Goal: Task Accomplishment & Management: Complete application form

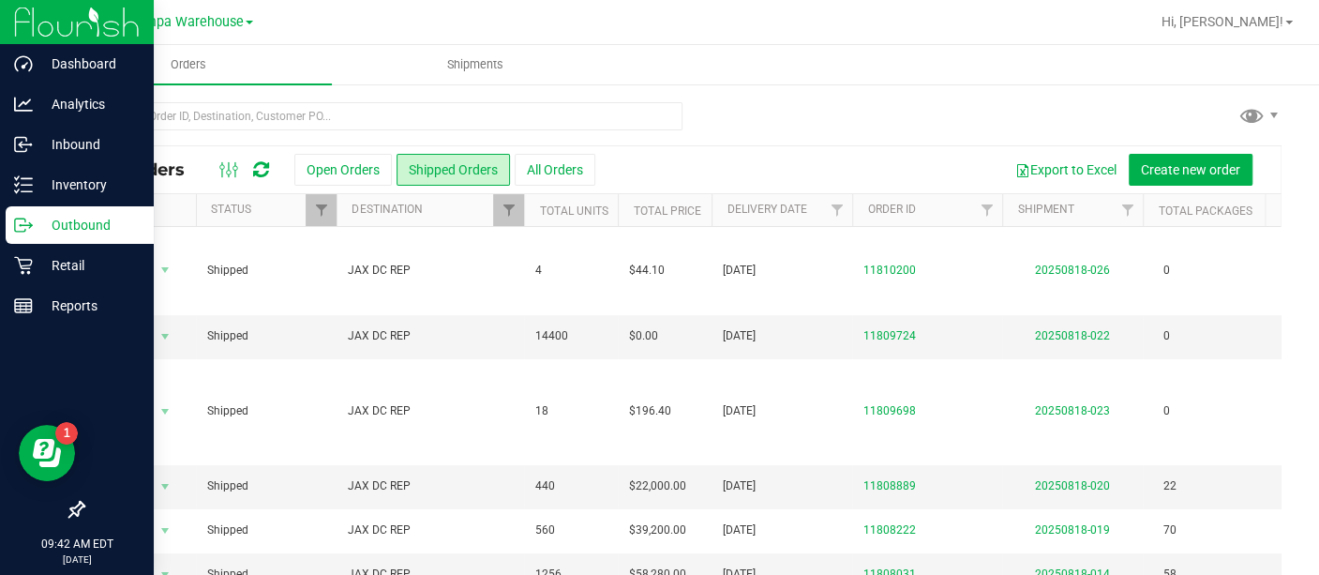
click at [35, 223] on p "Outbound" at bounding box center [89, 225] width 112 height 22
click at [78, 231] on p "Outbound" at bounding box center [89, 225] width 112 height 22
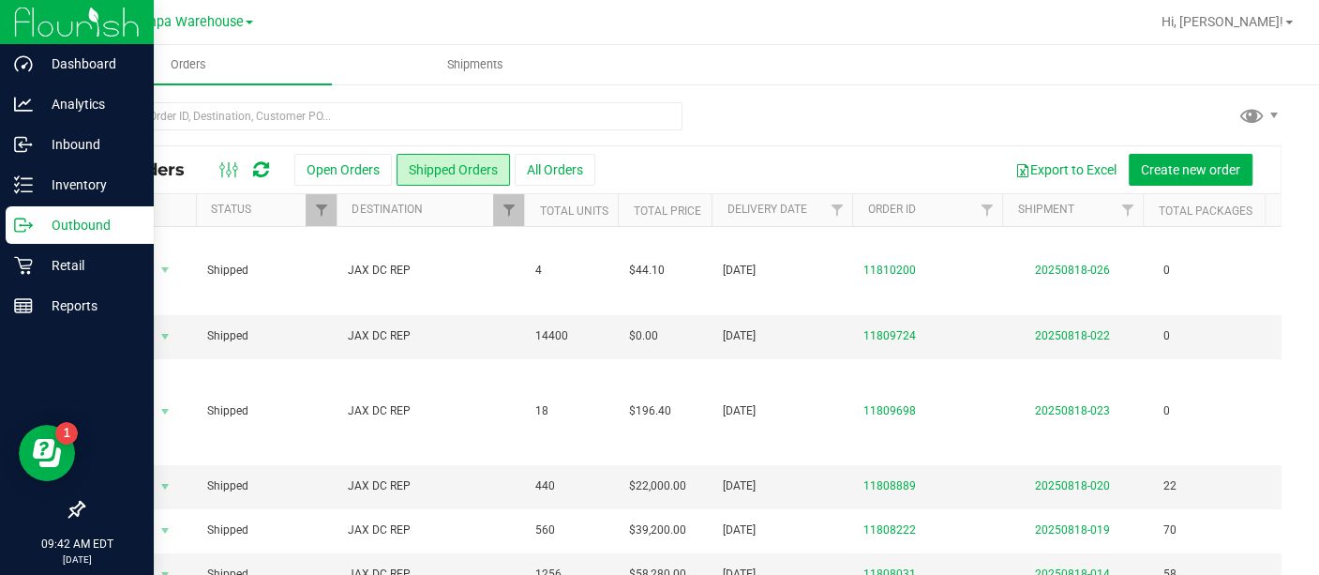
click at [78, 231] on p "Outbound" at bounding box center [89, 225] width 112 height 22
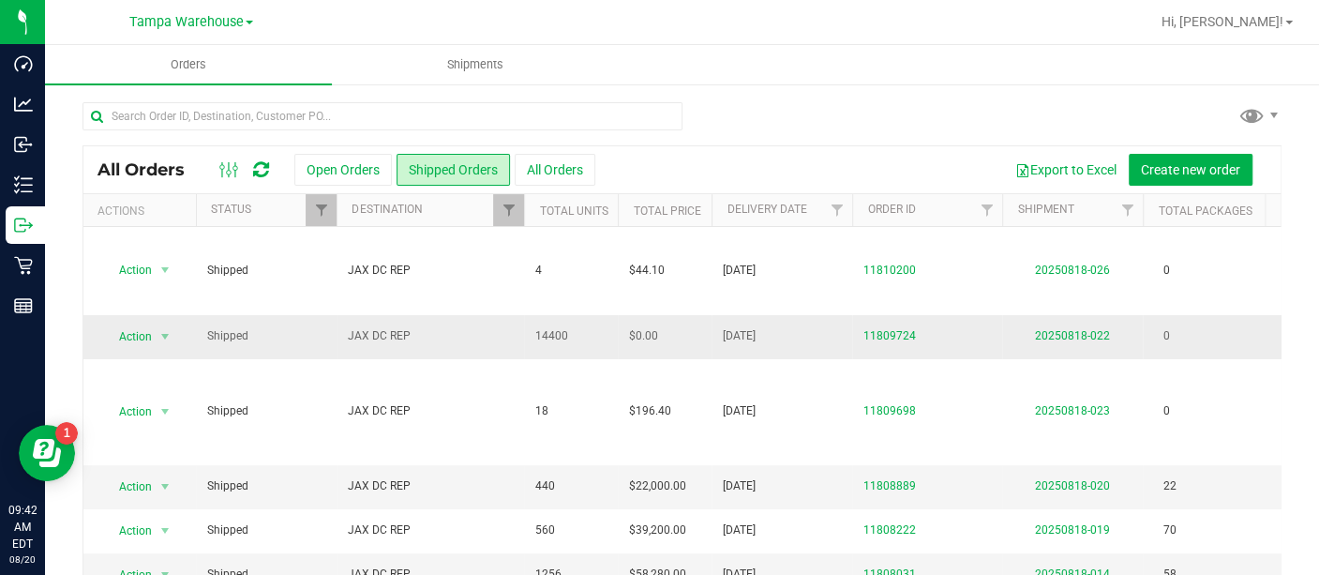
click at [421, 320] on td "JAX DC REP" at bounding box center [429, 337] width 187 height 44
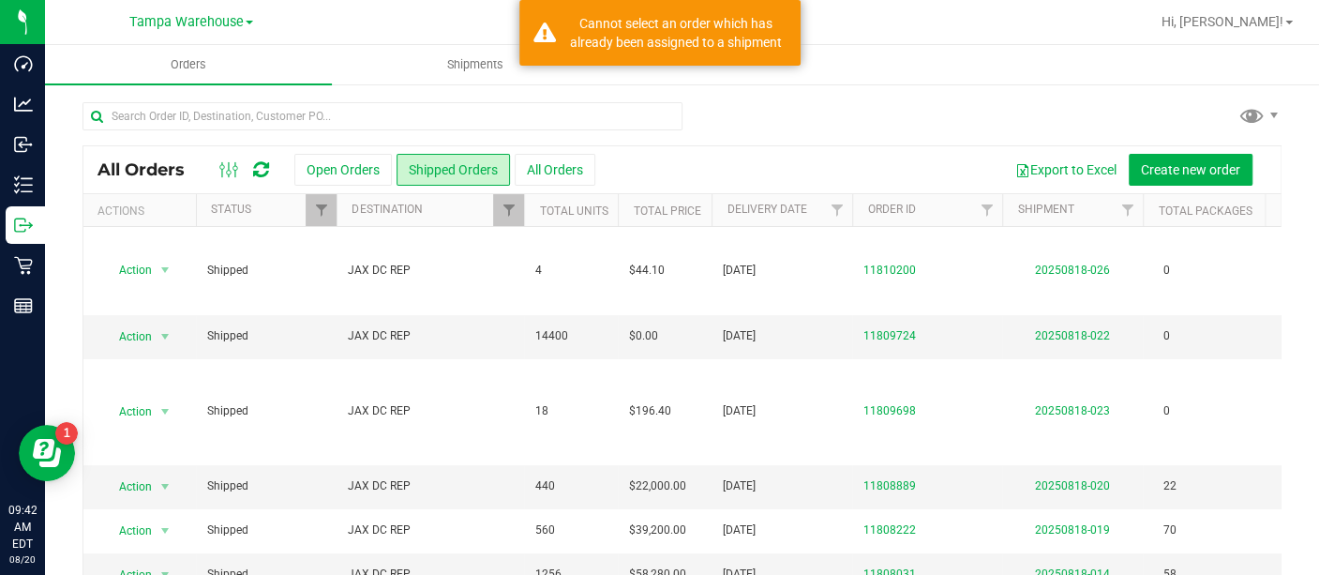
click at [870, 72] on ul "Orders Shipments" at bounding box center [704, 65] width 1319 height 40
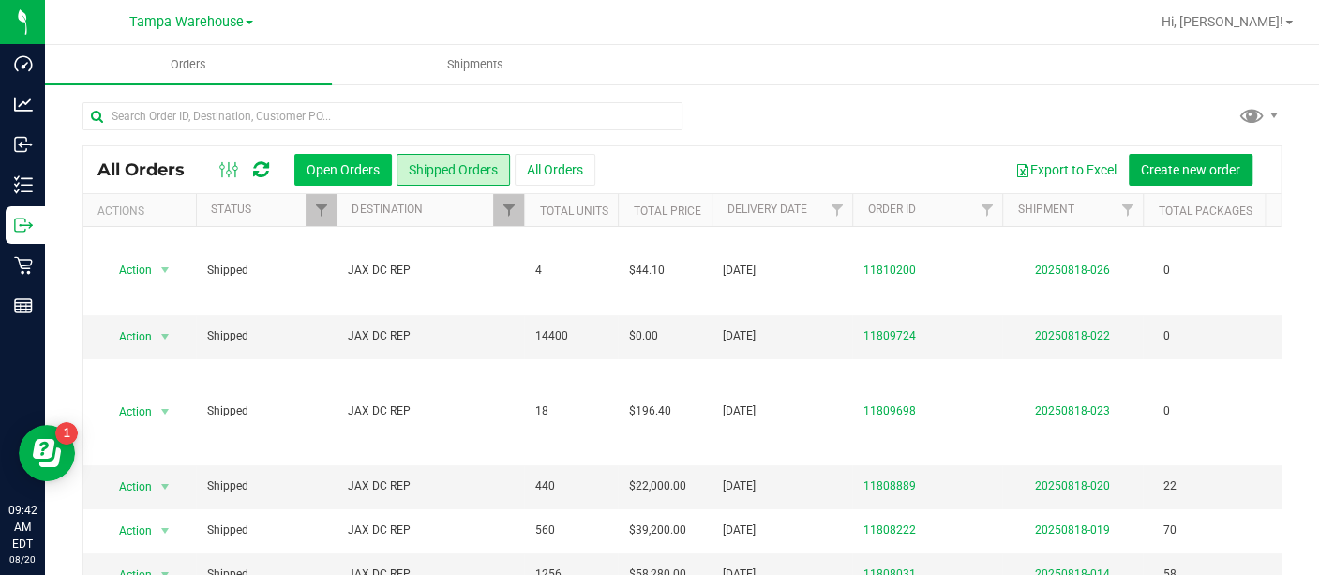
click at [366, 179] on button "Open Orders" at bounding box center [342, 170] width 97 height 32
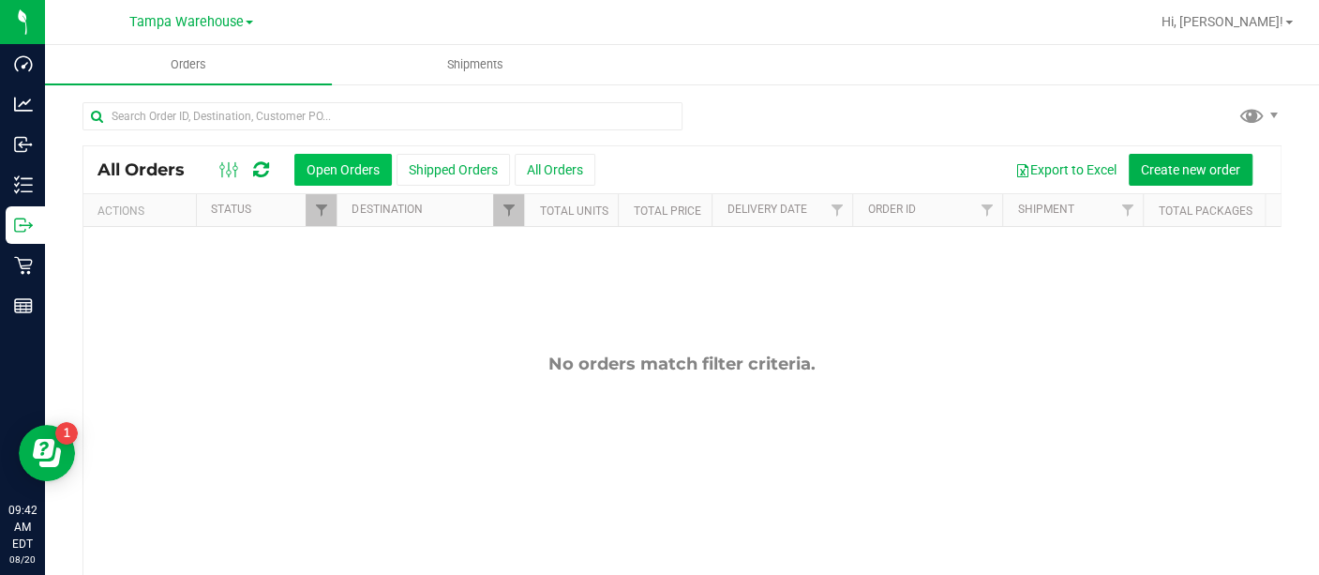
click at [338, 162] on button "Open Orders" at bounding box center [342, 170] width 97 height 32
click at [1157, 172] on span "Create new order" at bounding box center [1190, 169] width 99 height 15
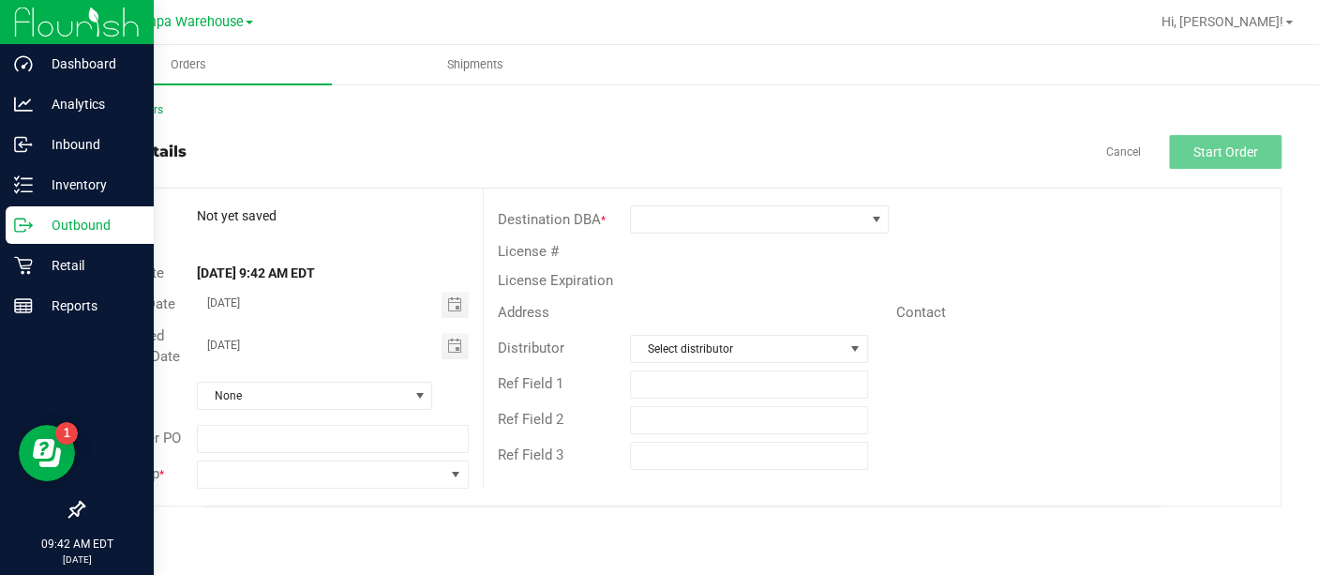
click at [37, 229] on p "Outbound" at bounding box center [89, 225] width 112 height 22
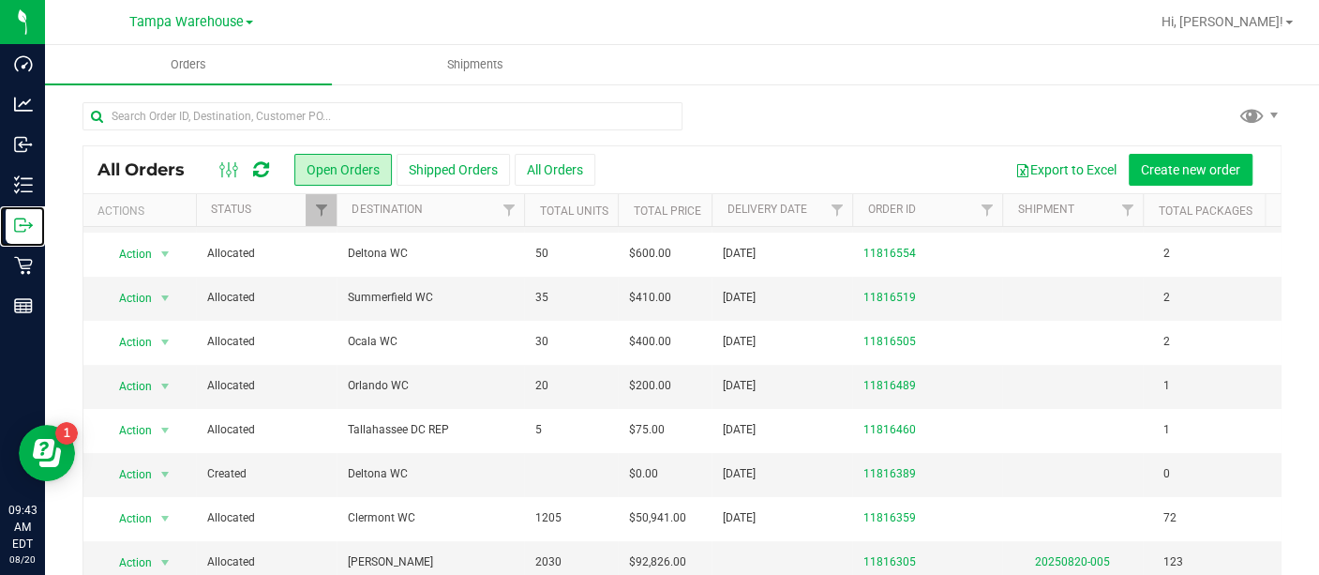
scroll to position [45, 0]
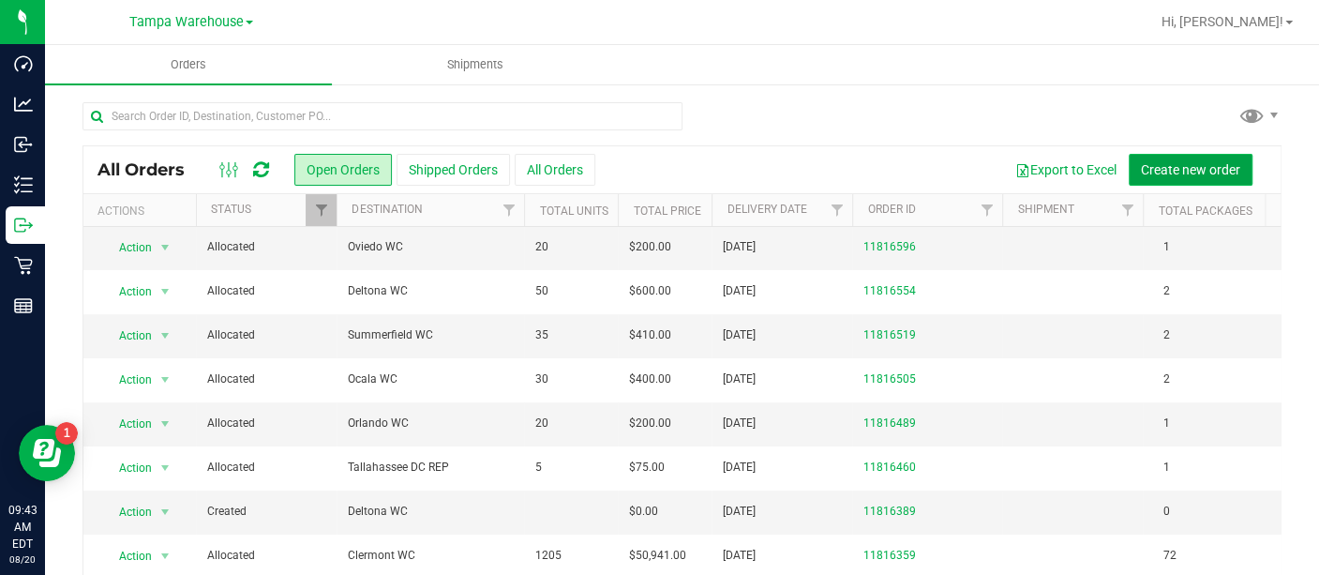
click at [1151, 165] on span "Create new order" at bounding box center [1190, 169] width 99 height 15
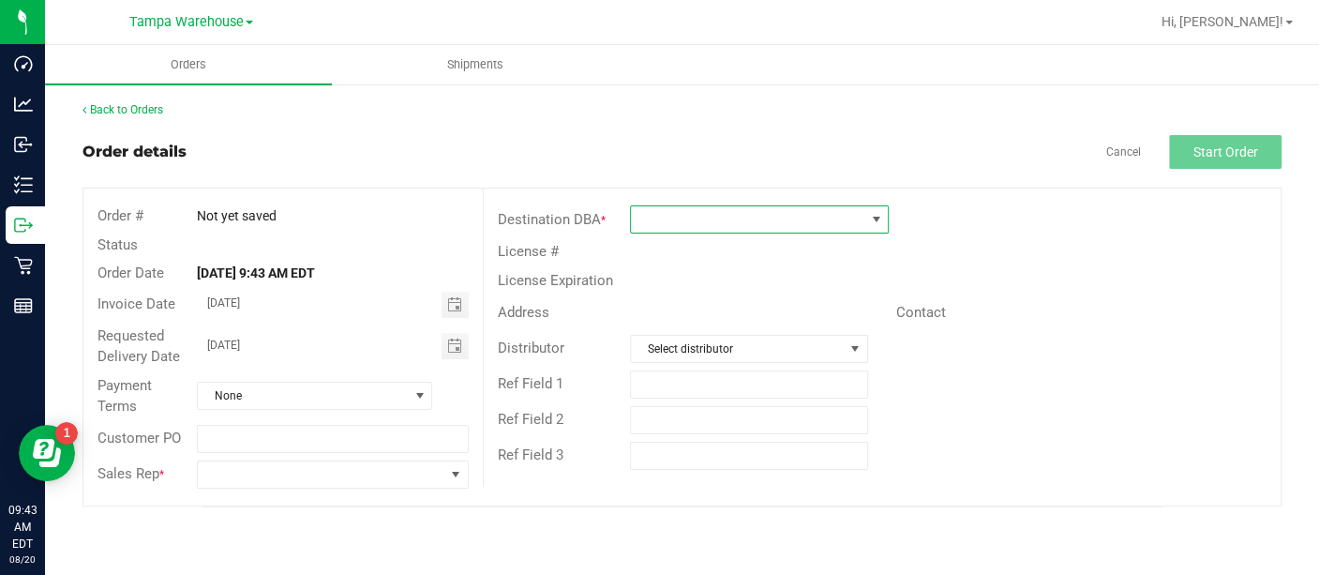
click at [725, 220] on span at bounding box center [747, 219] width 233 height 26
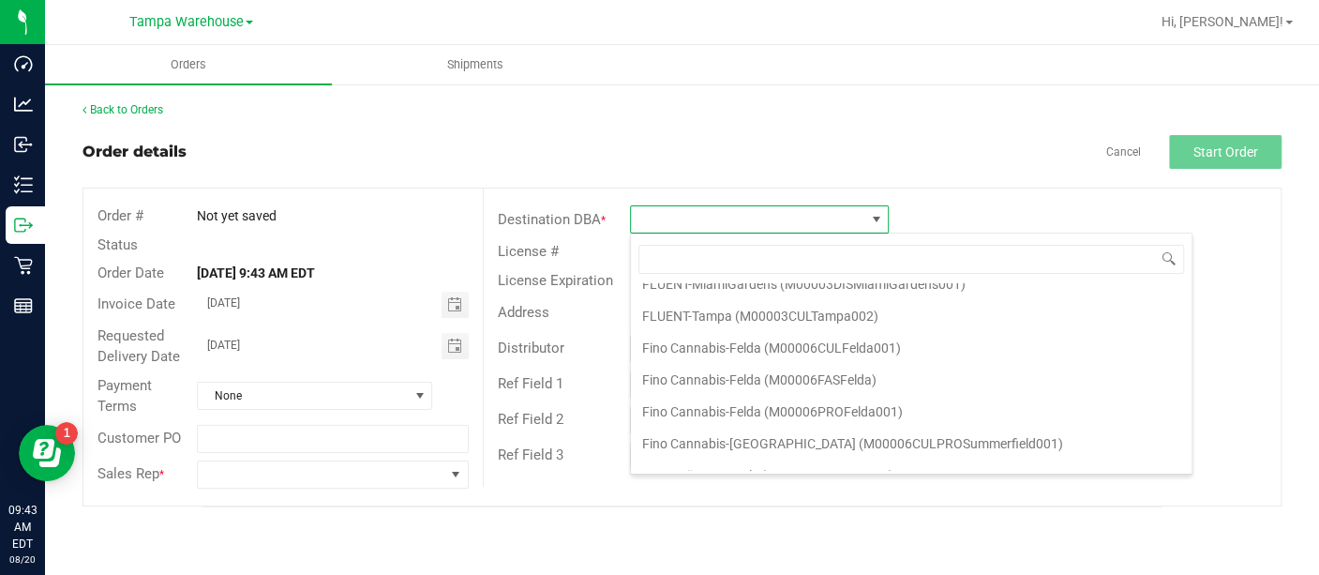
scroll to position [1548, 0]
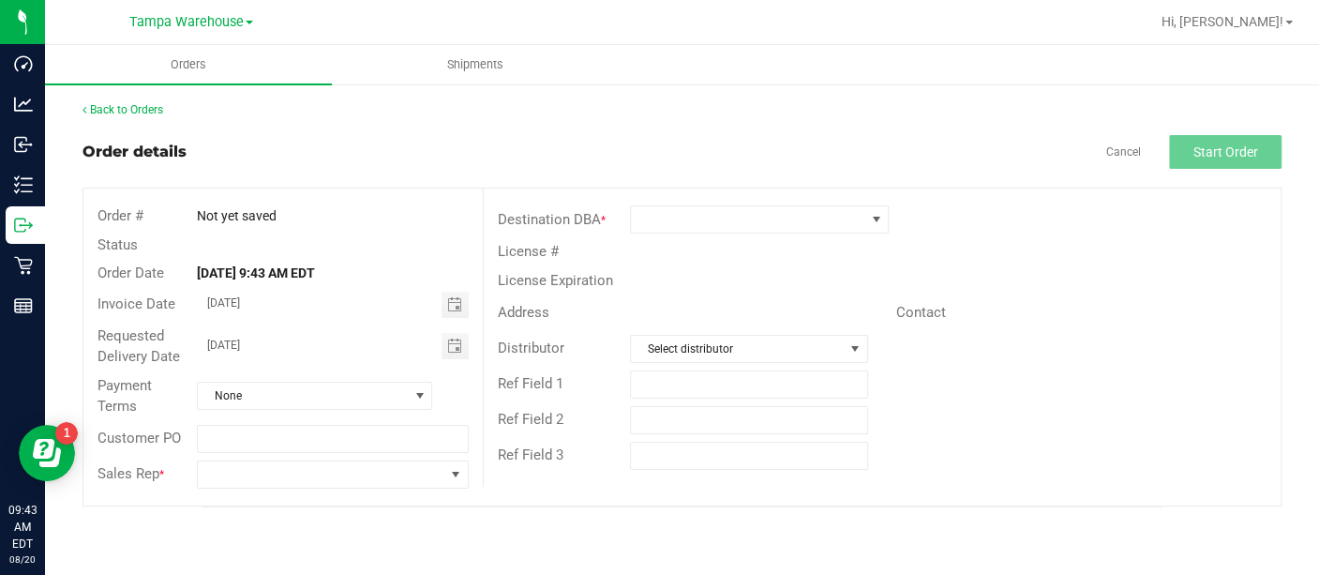
click at [769, 295] on div "Address Contact" at bounding box center [882, 312] width 797 height 37
click at [741, 217] on span at bounding box center [747, 219] width 233 height 26
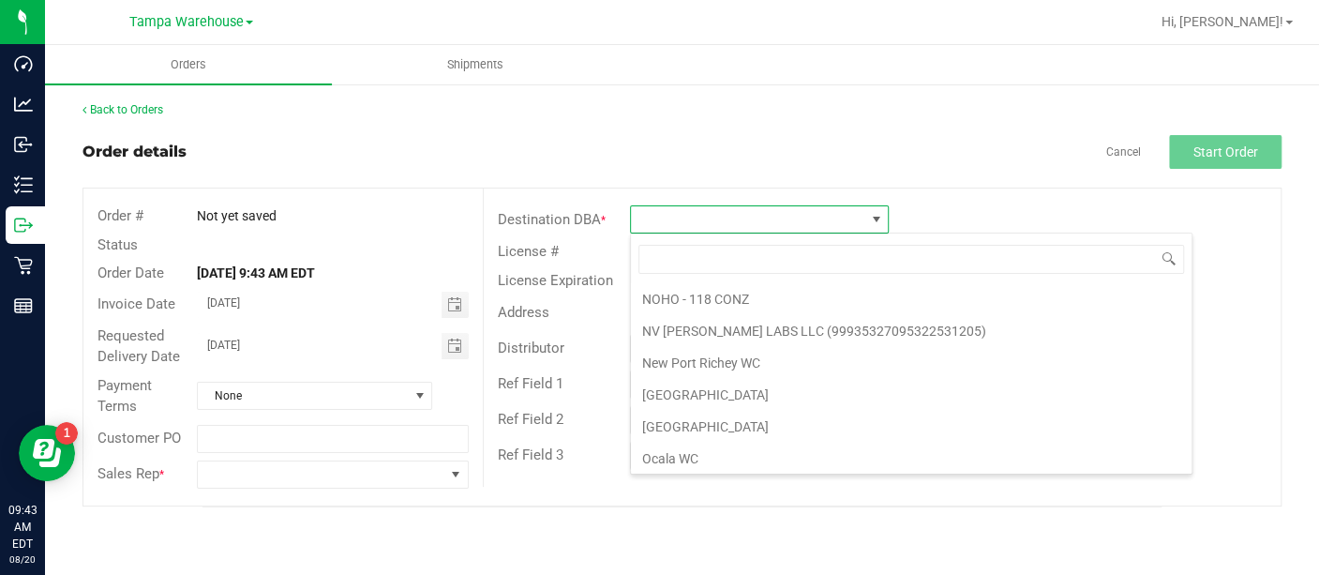
scroll to position [4065, 0]
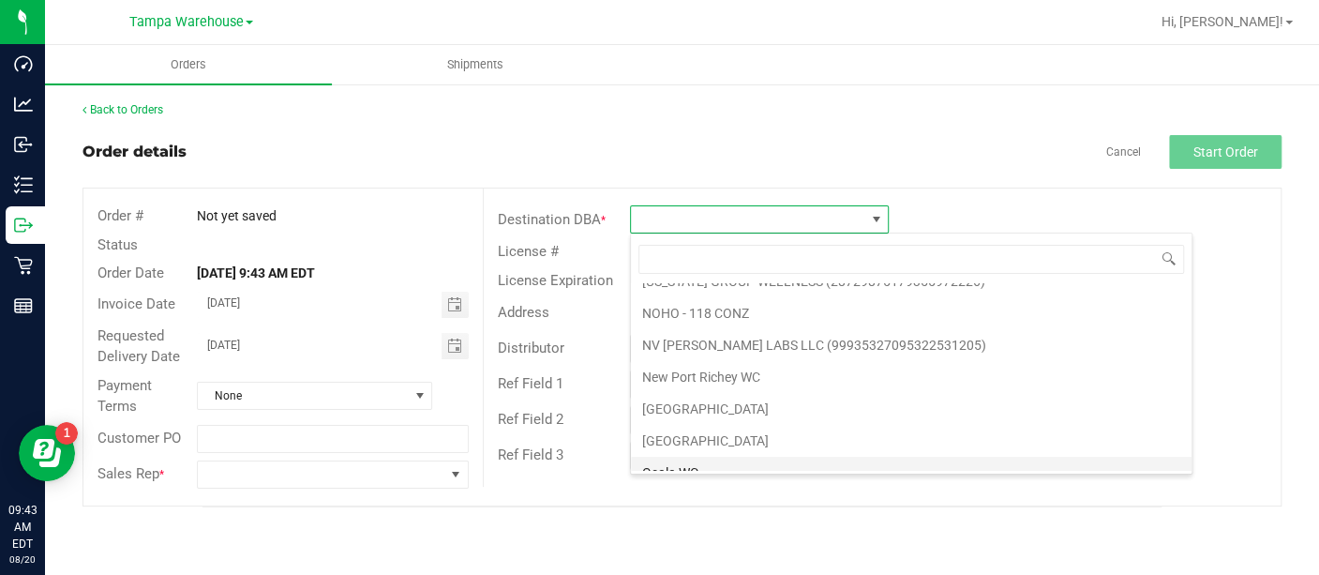
click at [677, 456] on li "Ocala WC" at bounding box center [911, 472] width 560 height 32
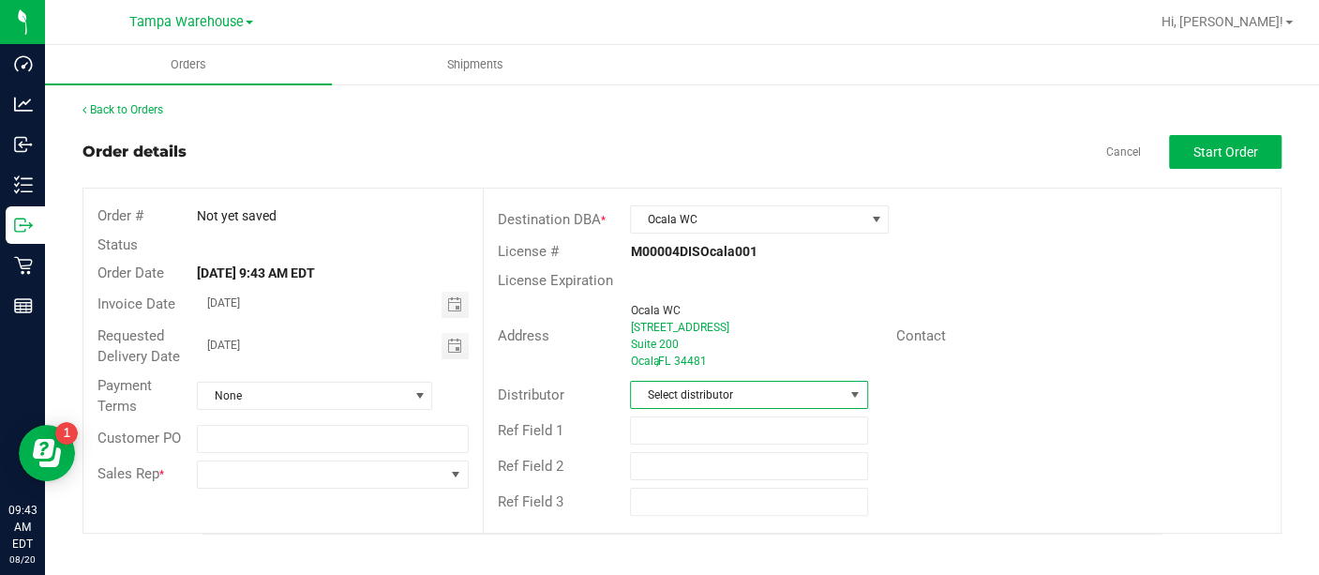
click at [674, 389] on span "Select distributor" at bounding box center [737, 394] width 212 height 26
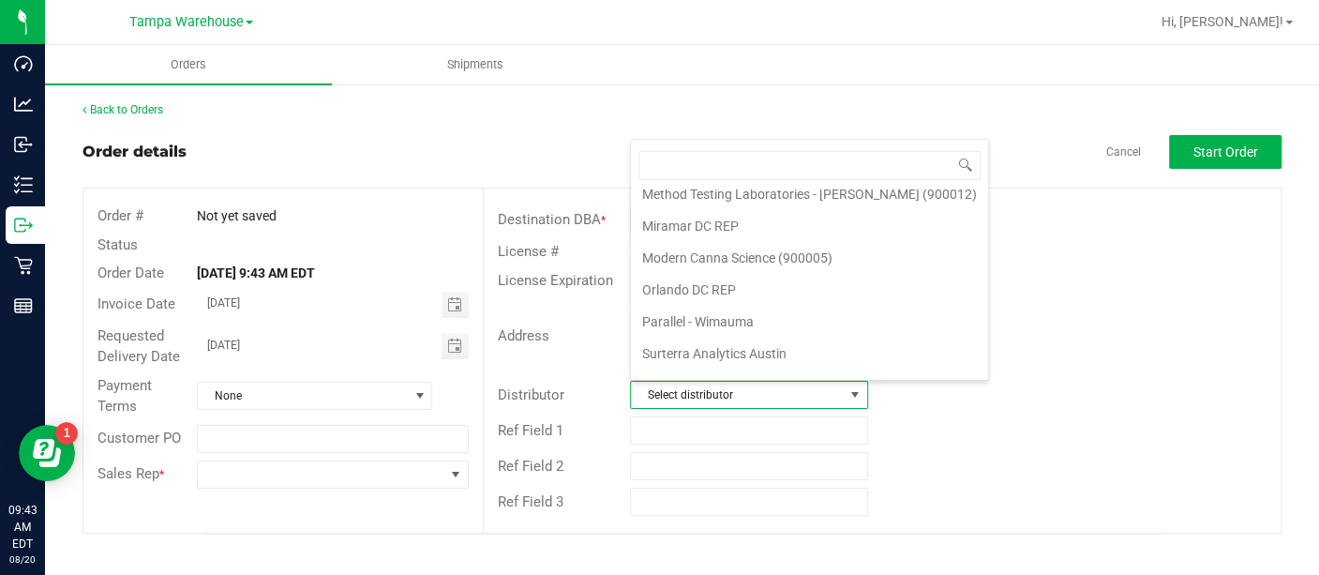
scroll to position [878, 0]
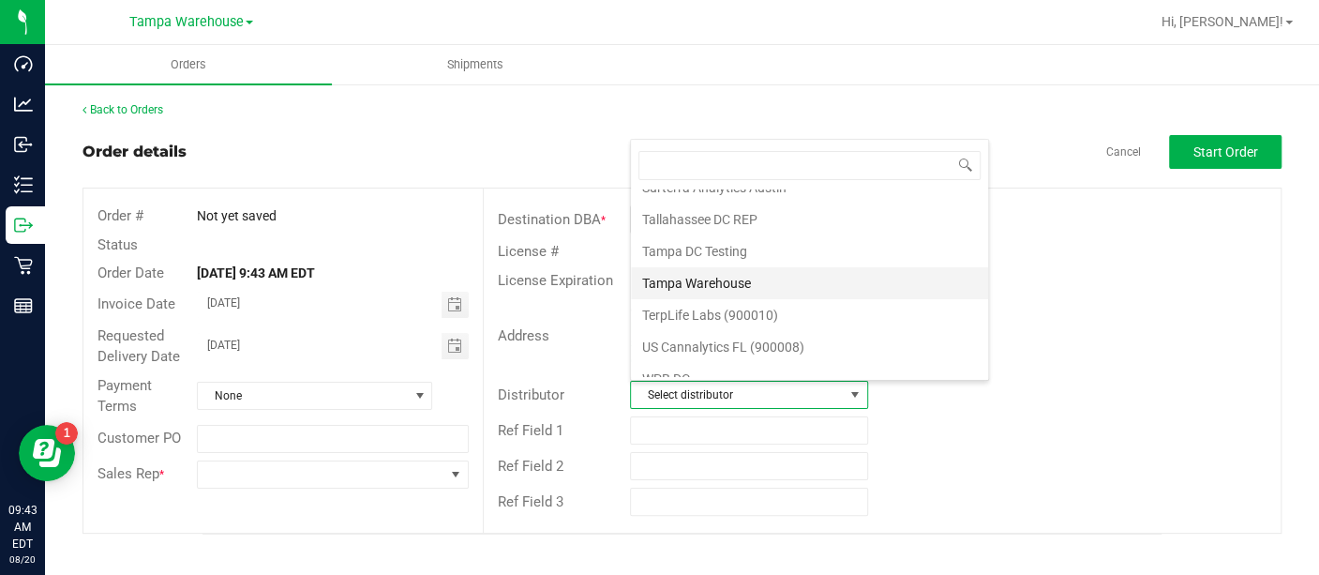
click at [748, 269] on li "Tampa Warehouse" at bounding box center [809, 283] width 357 height 32
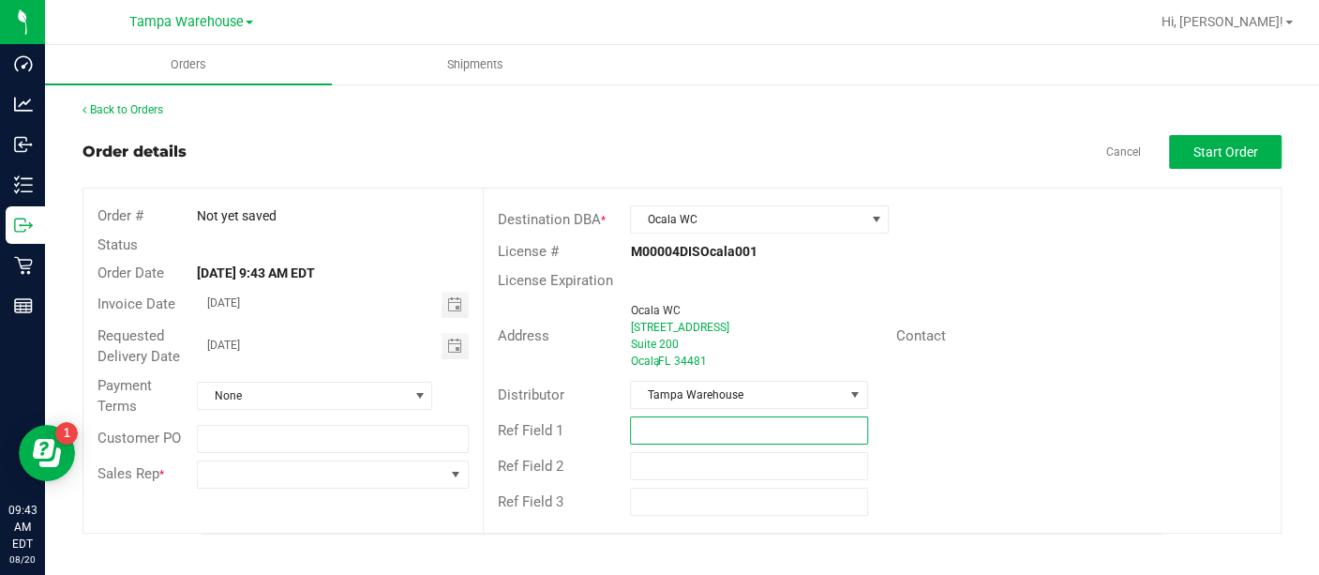
click at [747, 434] on input "text" at bounding box center [748, 430] width 237 height 28
type input "s"
click at [458, 338] on span "Toggle calendar" at bounding box center [453, 345] width 15 height 15
type input "SMALL BAGS [DATE]"
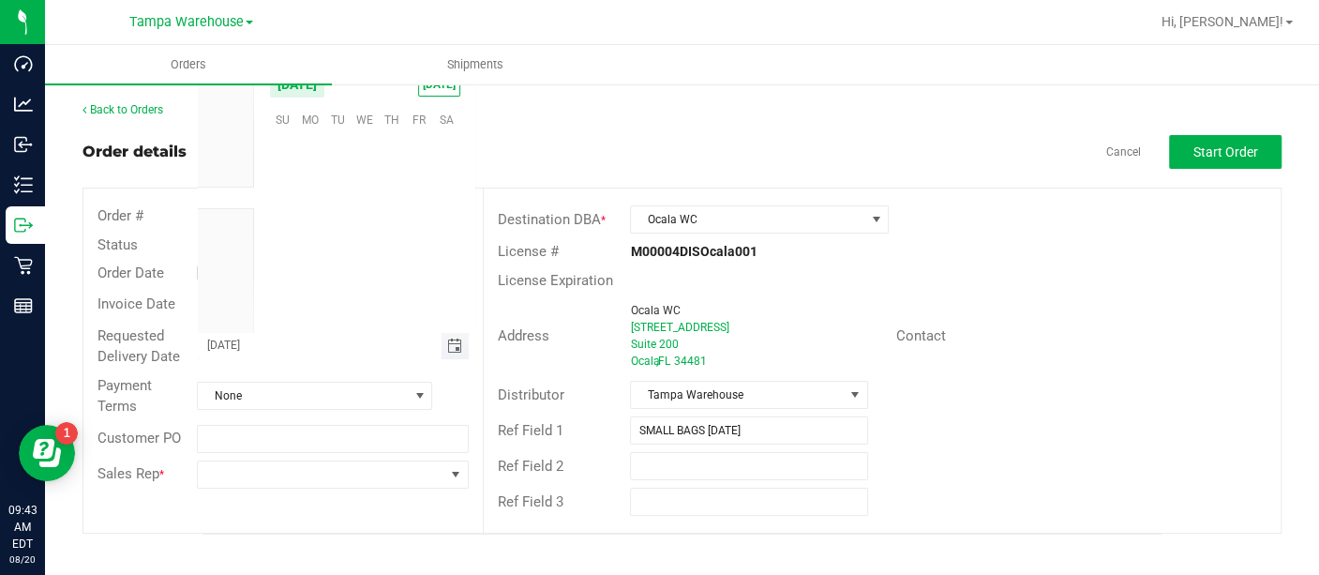
scroll to position [303753, 0]
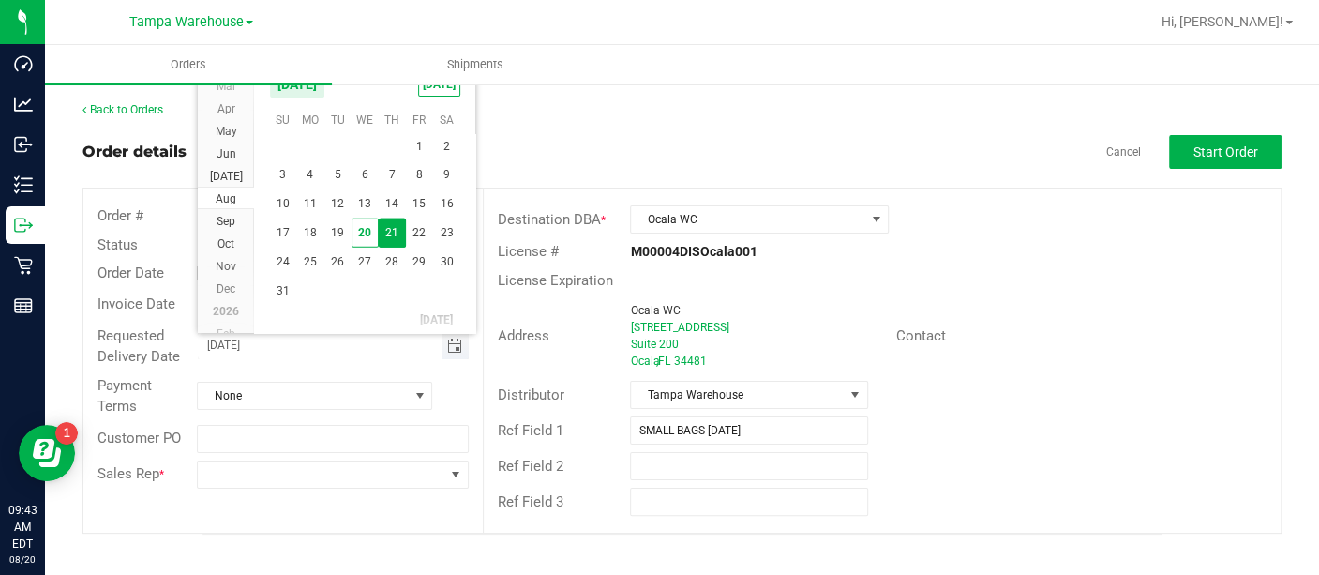
click at [458, 338] on span "Toggle calendar" at bounding box center [453, 345] width 15 height 15
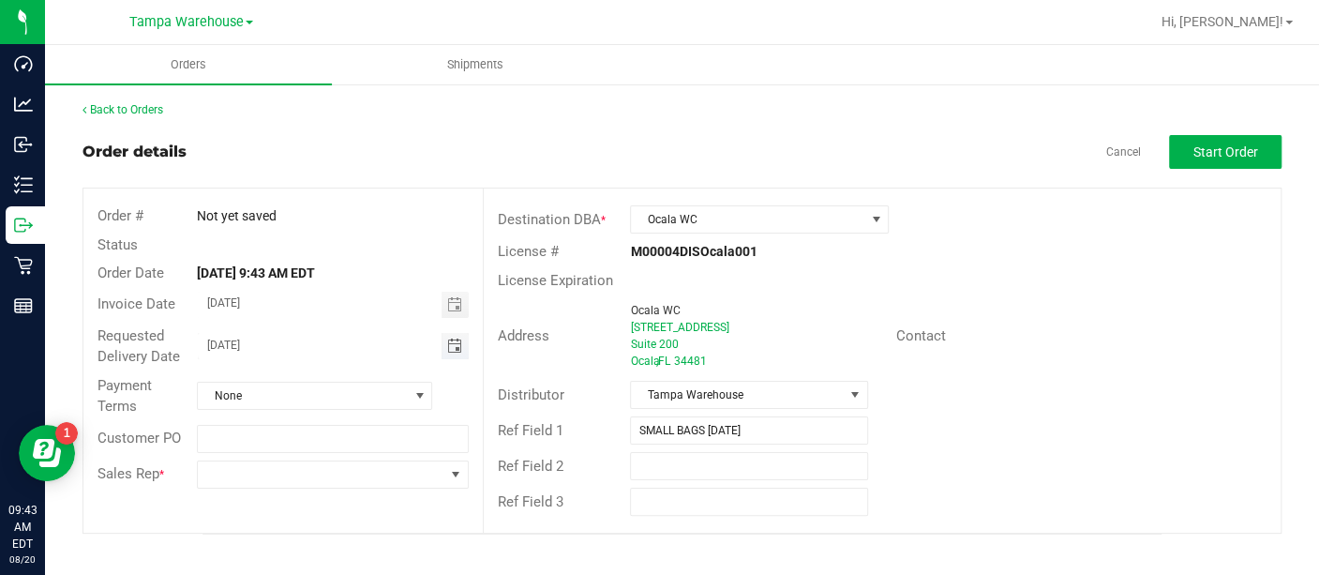
click at [453, 335] on span "Toggle calendar" at bounding box center [454, 346] width 27 height 26
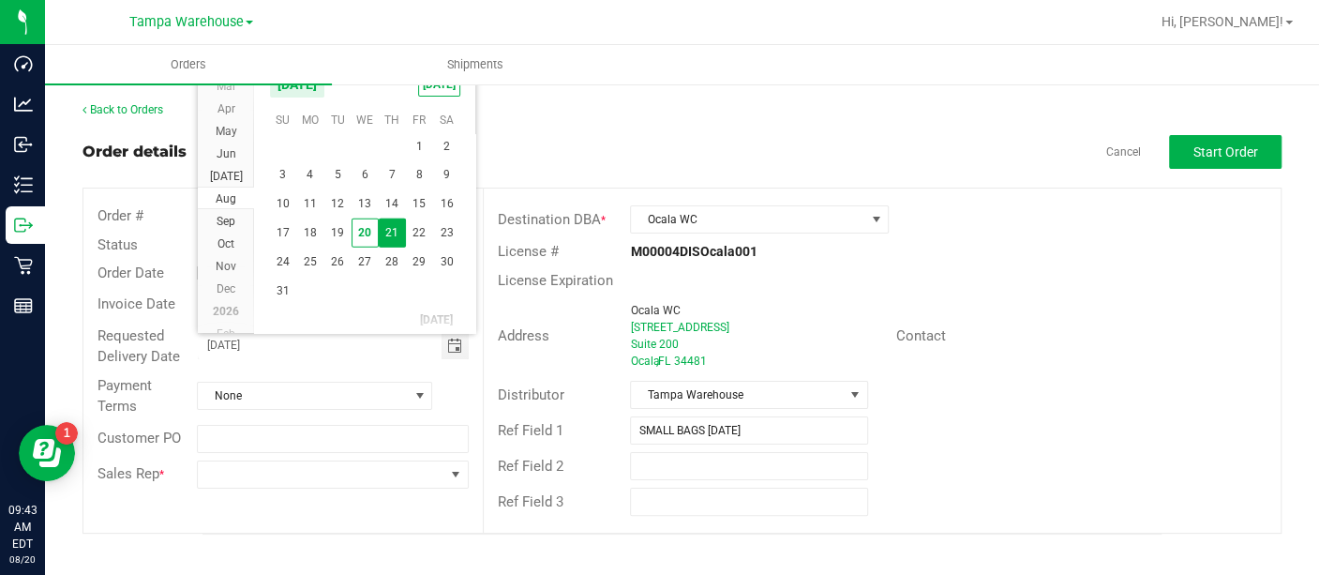
click at [386, 228] on span "21" at bounding box center [392, 232] width 27 height 29
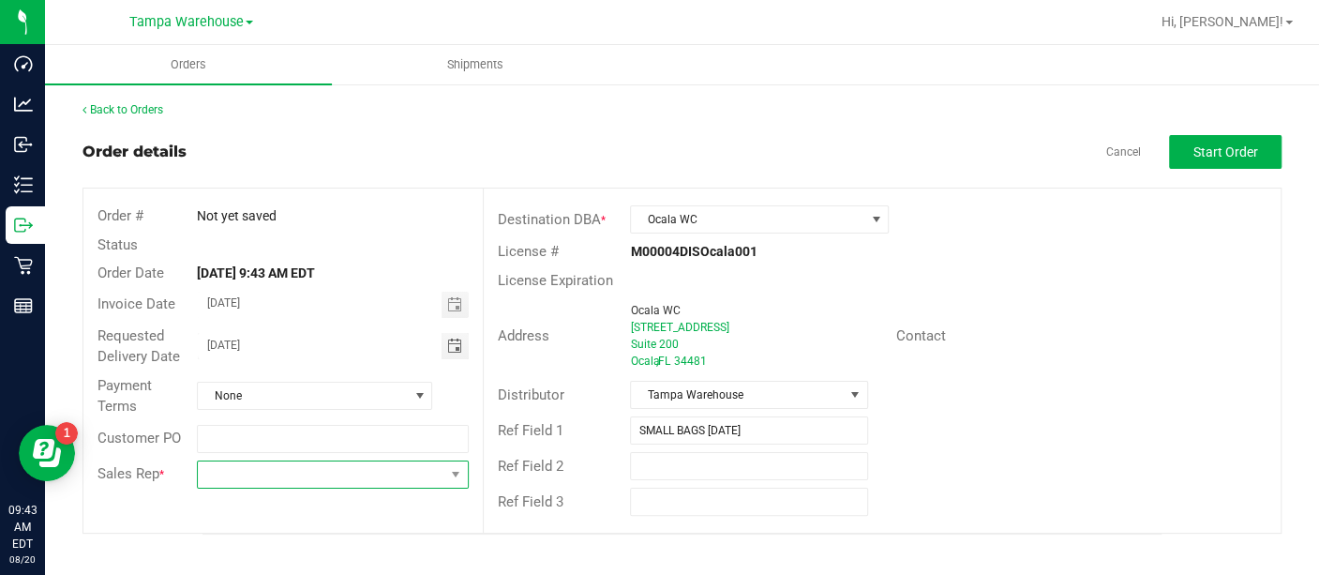
click at [353, 475] on span at bounding box center [321, 474] width 246 height 26
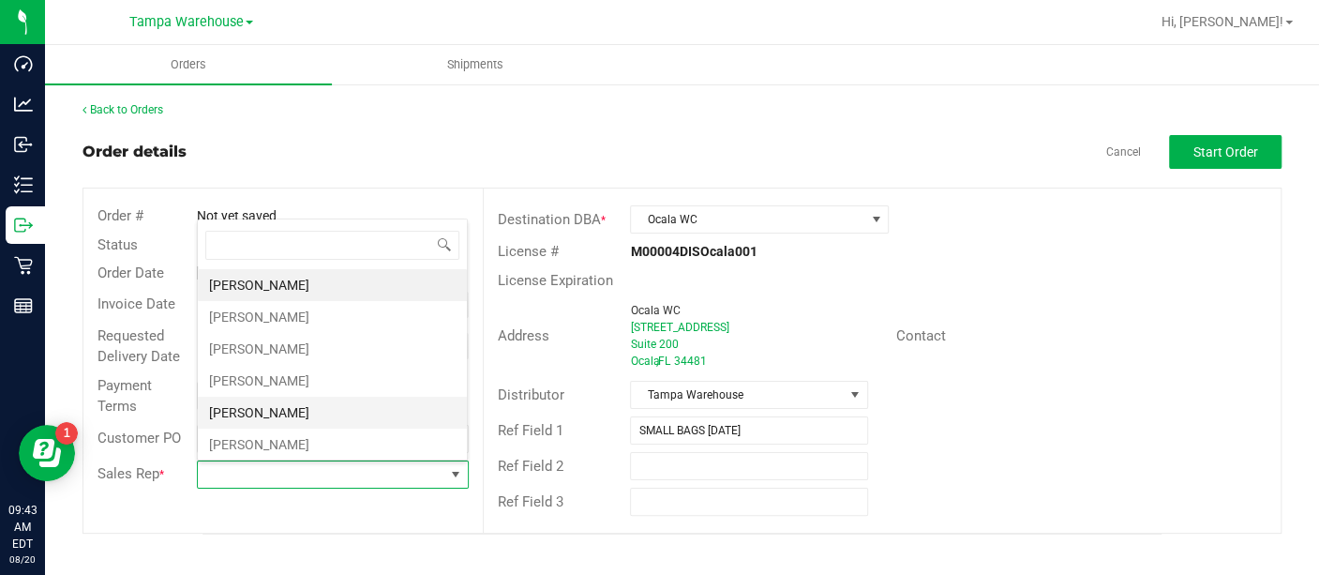
scroll to position [470, 0]
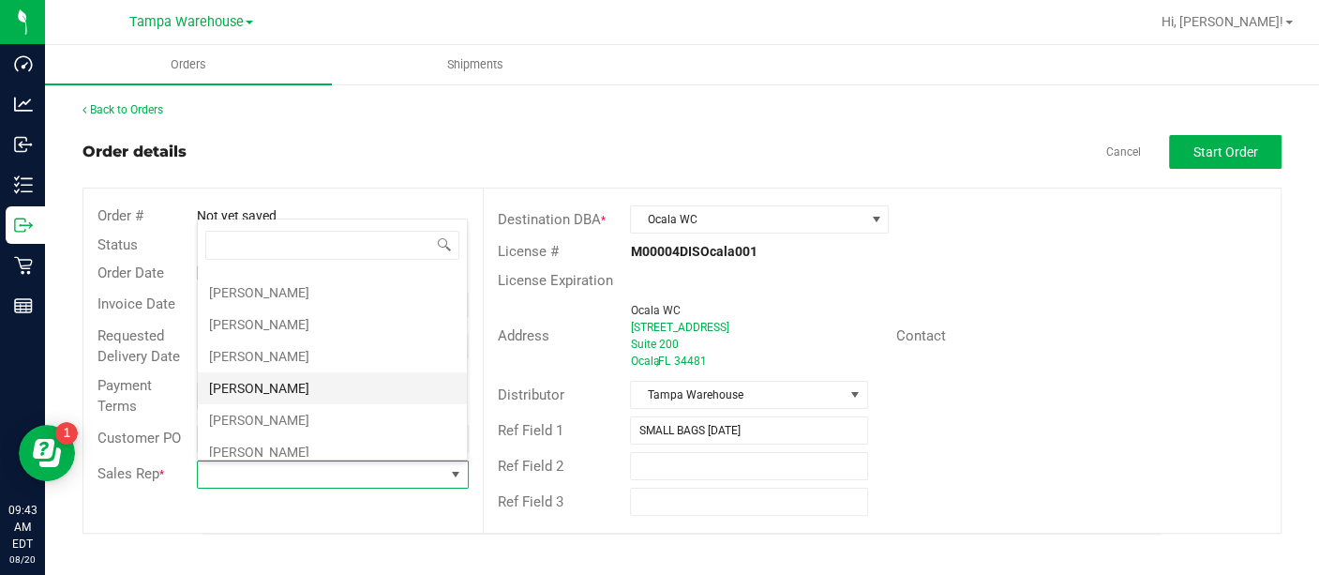
click at [296, 387] on li "[PERSON_NAME]" at bounding box center [332, 388] width 269 height 32
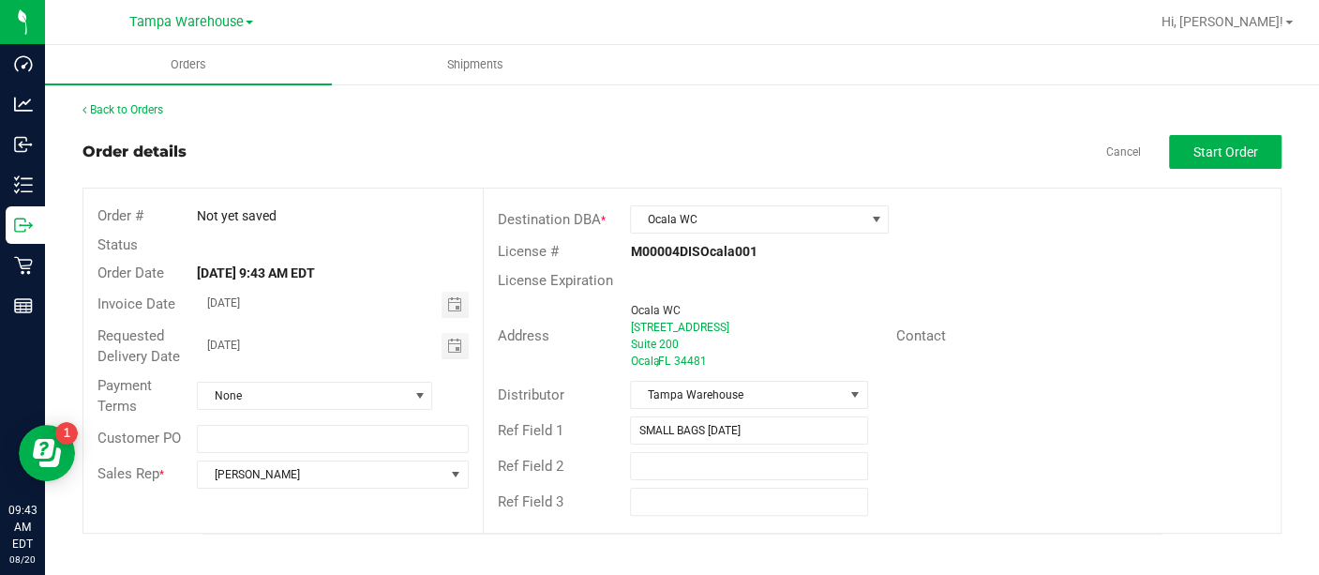
click at [1018, 301] on div "Address [GEOGRAPHIC_DATA][STREET_ADDRESS] Contact" at bounding box center [882, 335] width 797 height 82
click at [1232, 137] on button "Start Order" at bounding box center [1225, 152] width 112 height 34
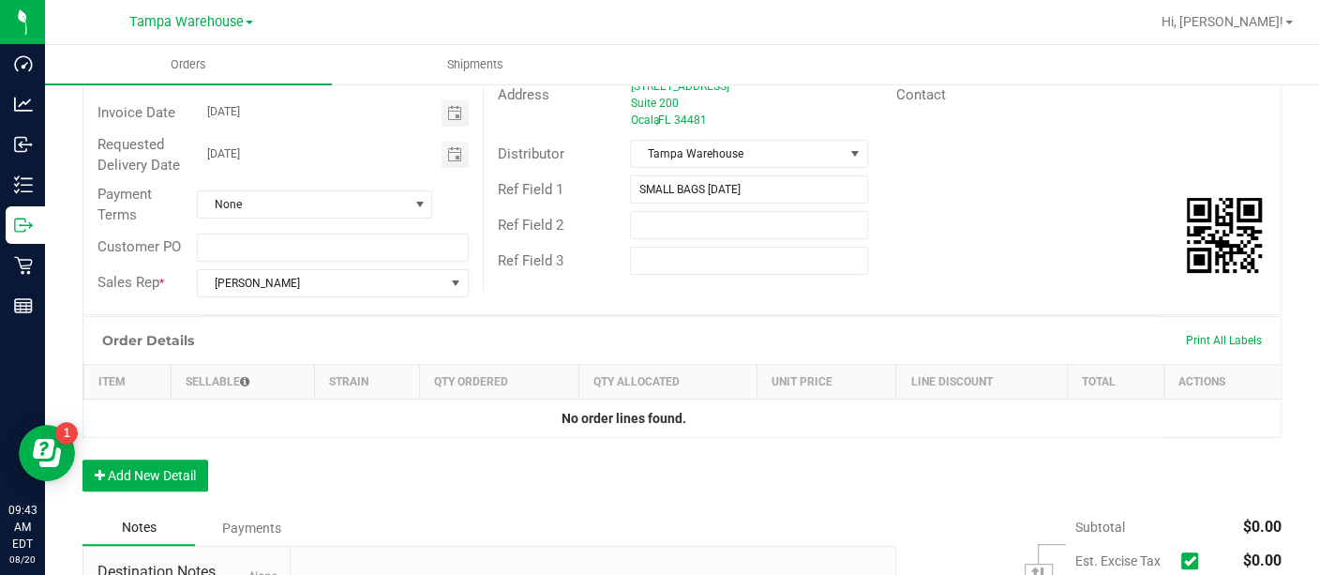
scroll to position [241, 0]
click at [189, 470] on button "Add New Detail" at bounding box center [145, 475] width 126 height 32
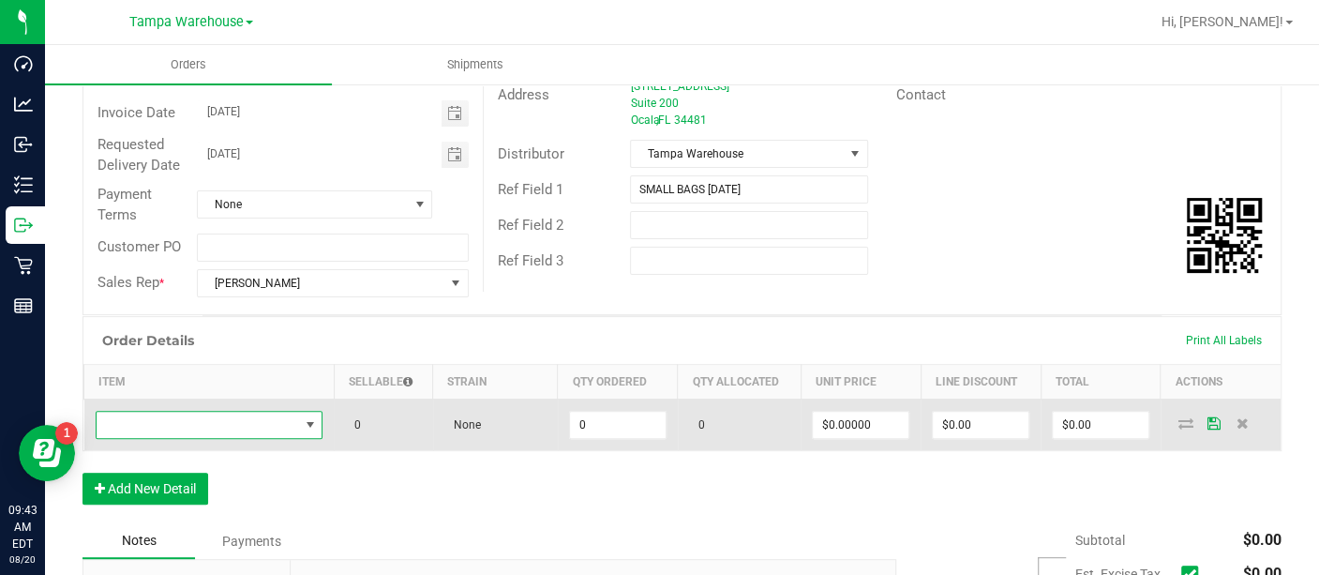
click at [216, 426] on span "NO DATA FOUND" at bounding box center [198, 424] width 202 height 26
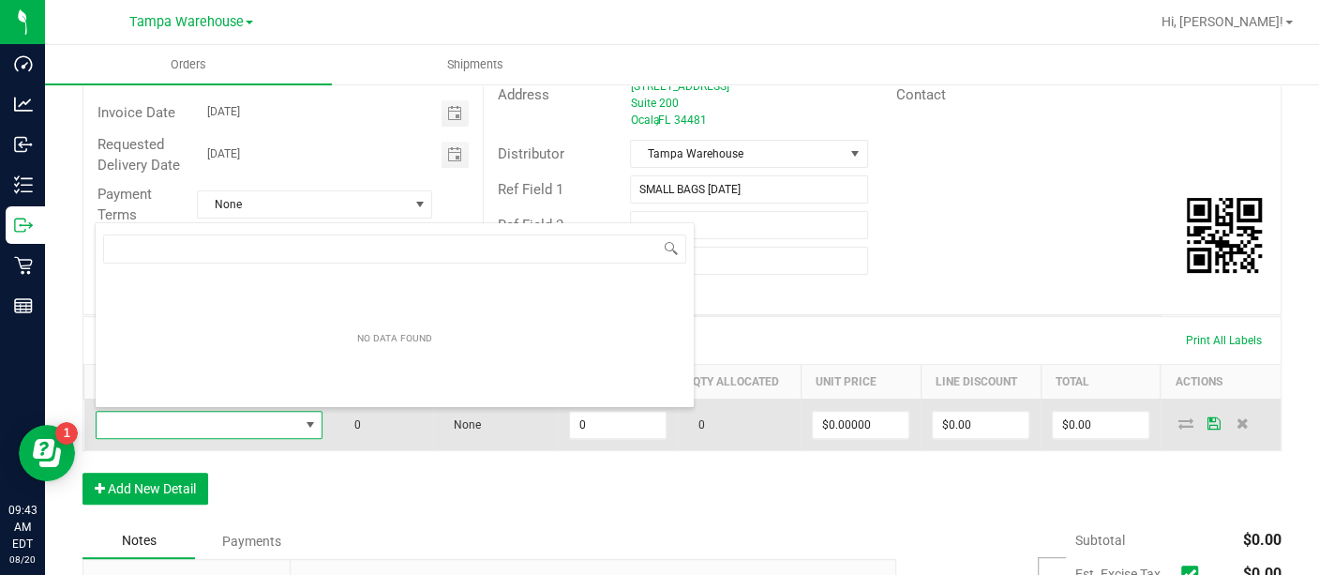
scroll to position [27, 220]
type input "SBAG"
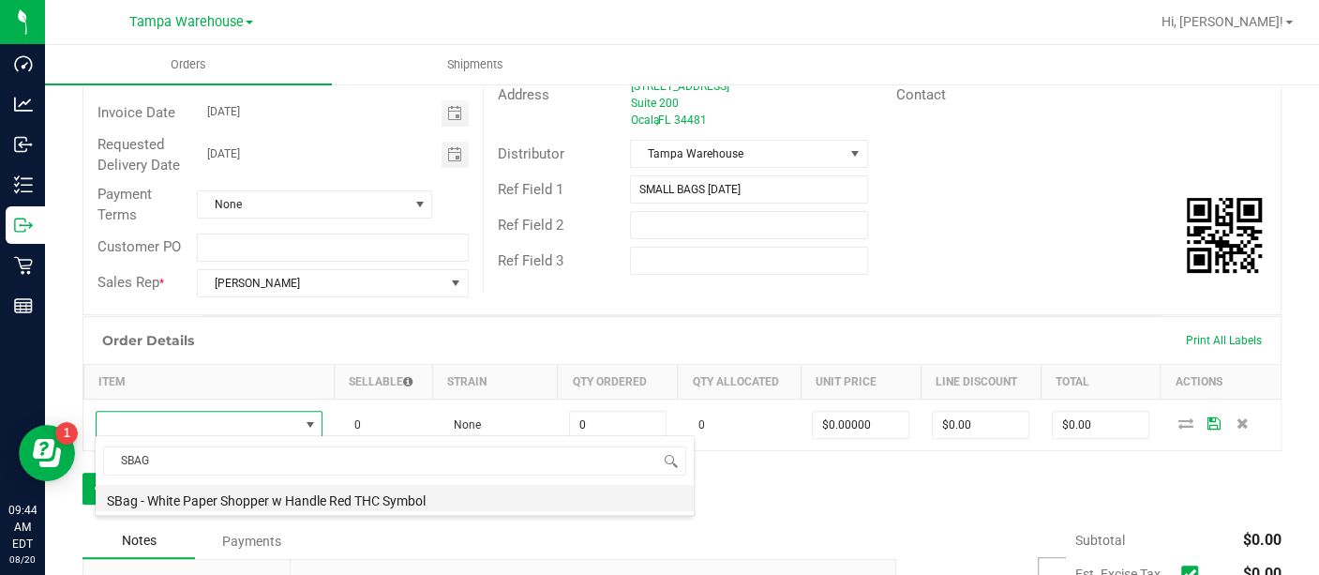
click at [217, 505] on li "SBag - White Paper Shopper w Handle Red THC Symbol" at bounding box center [395, 498] width 598 height 26
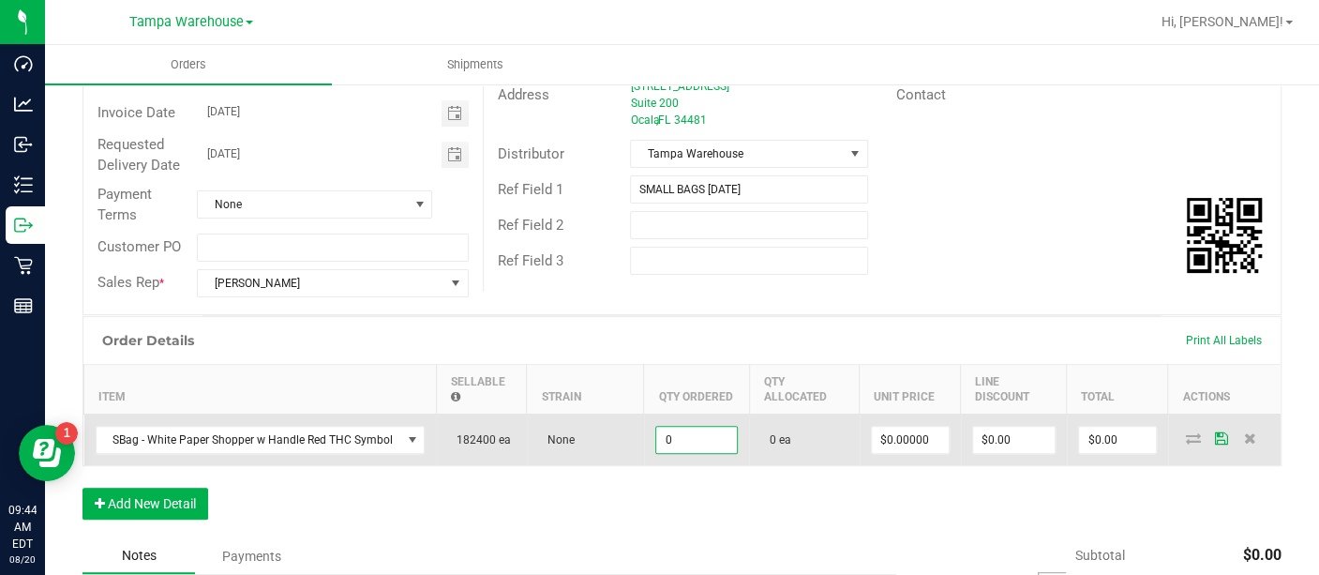
click at [688, 432] on input "0" at bounding box center [696, 439] width 81 height 26
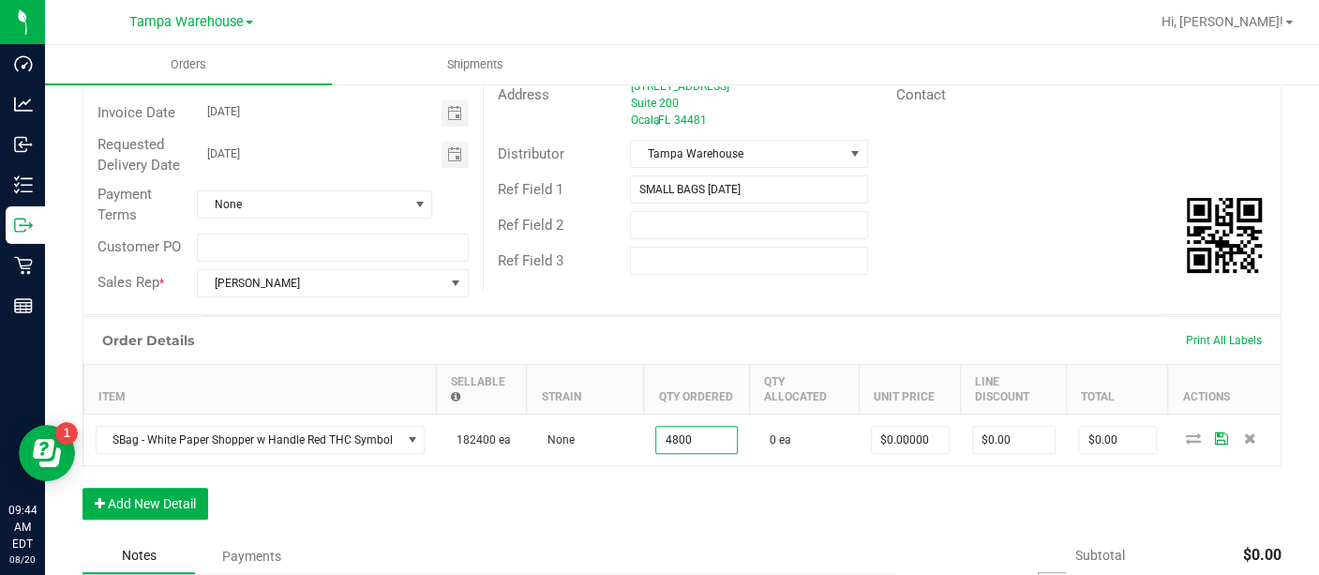
type input "4800 ea"
click at [960, 502] on div "Order Details Print All Labels Item Sellable Strain Qty Ordered Qty Allocated U…" at bounding box center [681, 427] width 1199 height 222
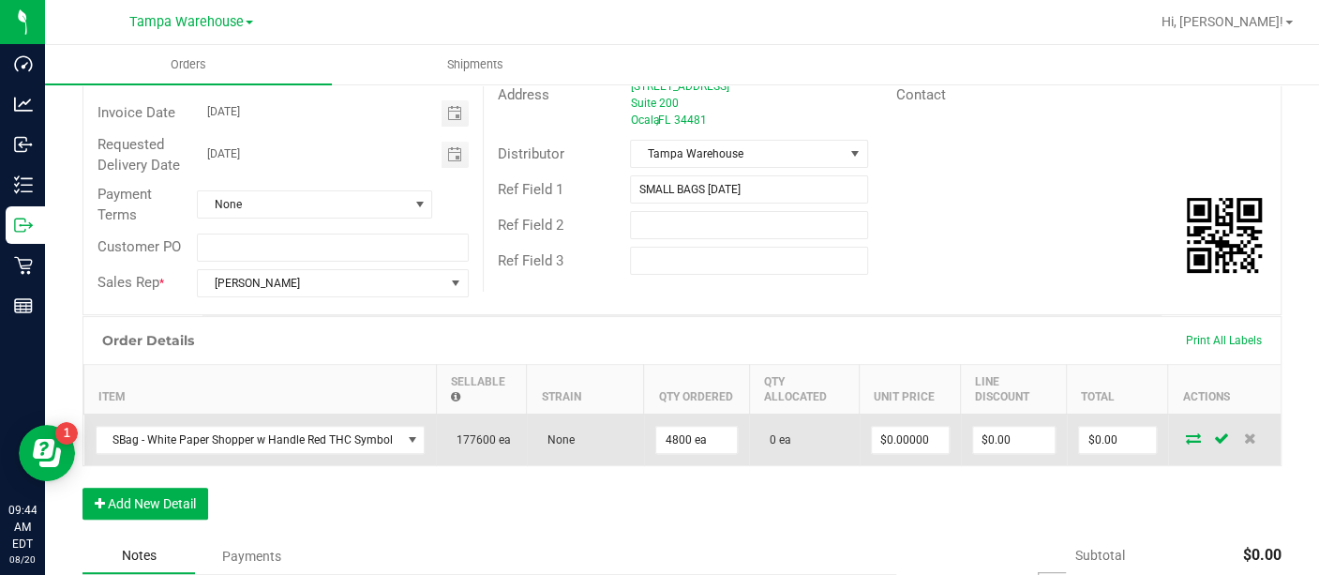
click at [1186, 439] on icon at bounding box center [1193, 437] width 15 height 11
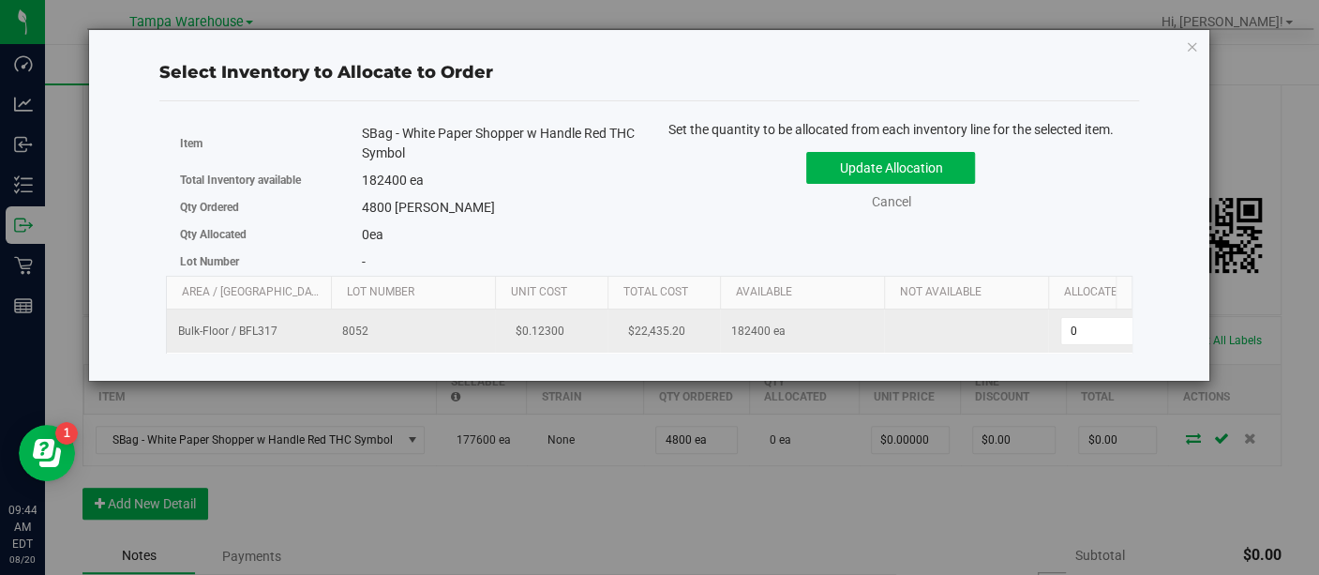
scroll to position [0, 95]
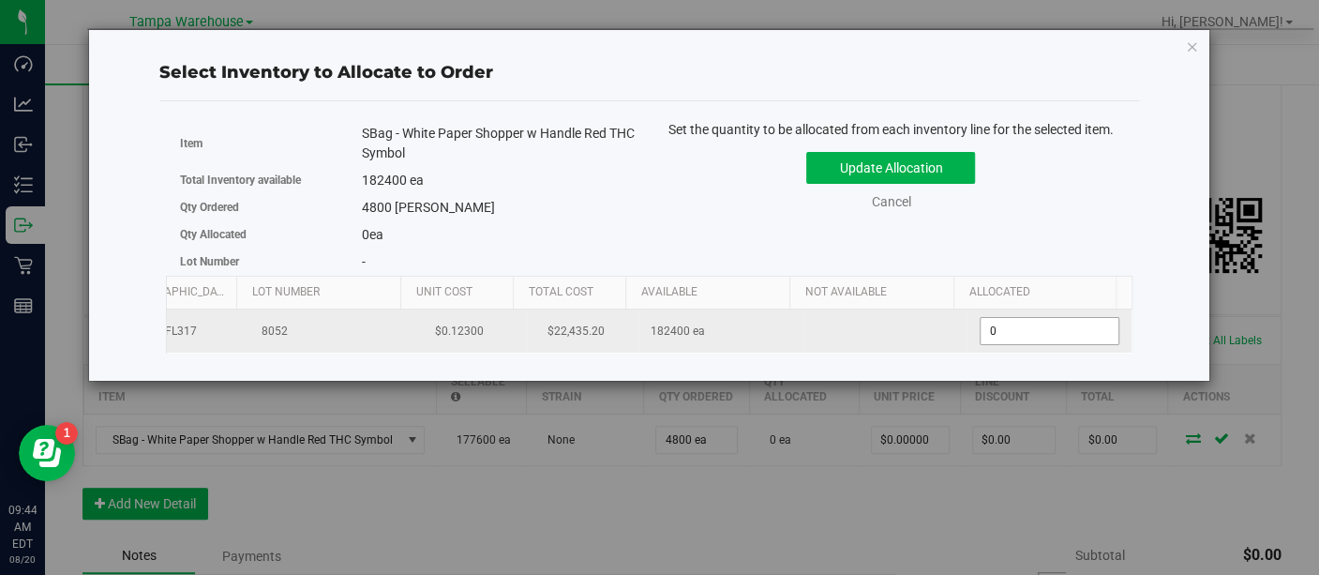
click at [1028, 333] on span "0 0" at bounding box center [1049, 331] width 140 height 28
click at [1028, 333] on input "0" at bounding box center [1049, 331] width 138 height 26
type input "4800"
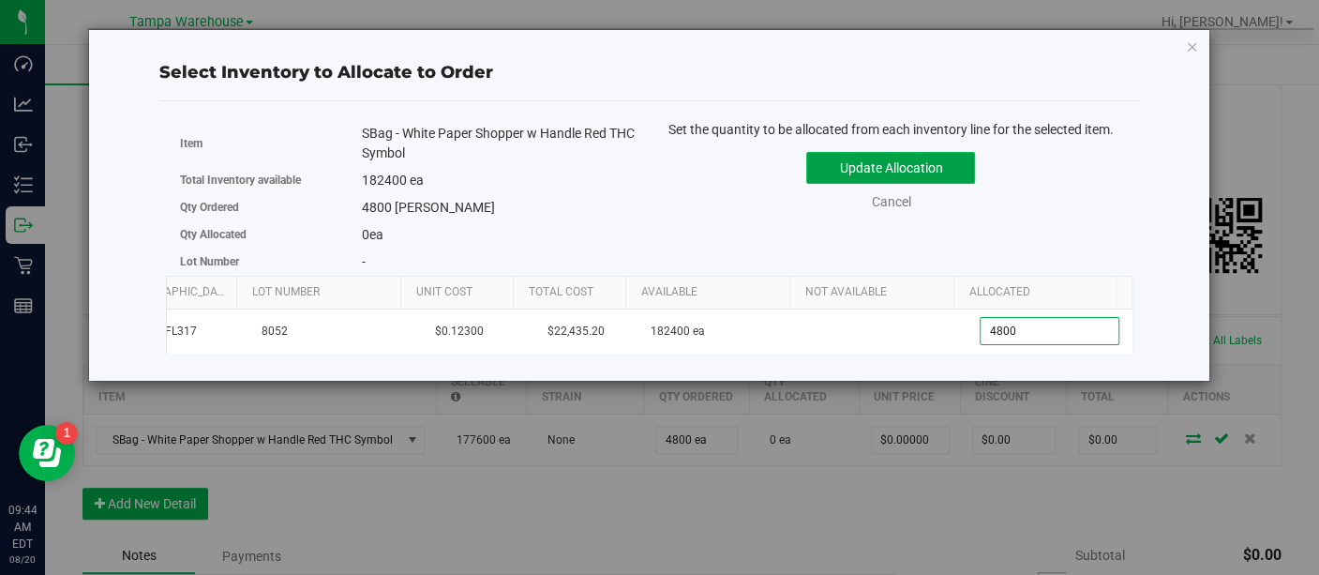
type input "4,800"
click at [918, 164] on button "Update Allocation" at bounding box center [890, 168] width 169 height 32
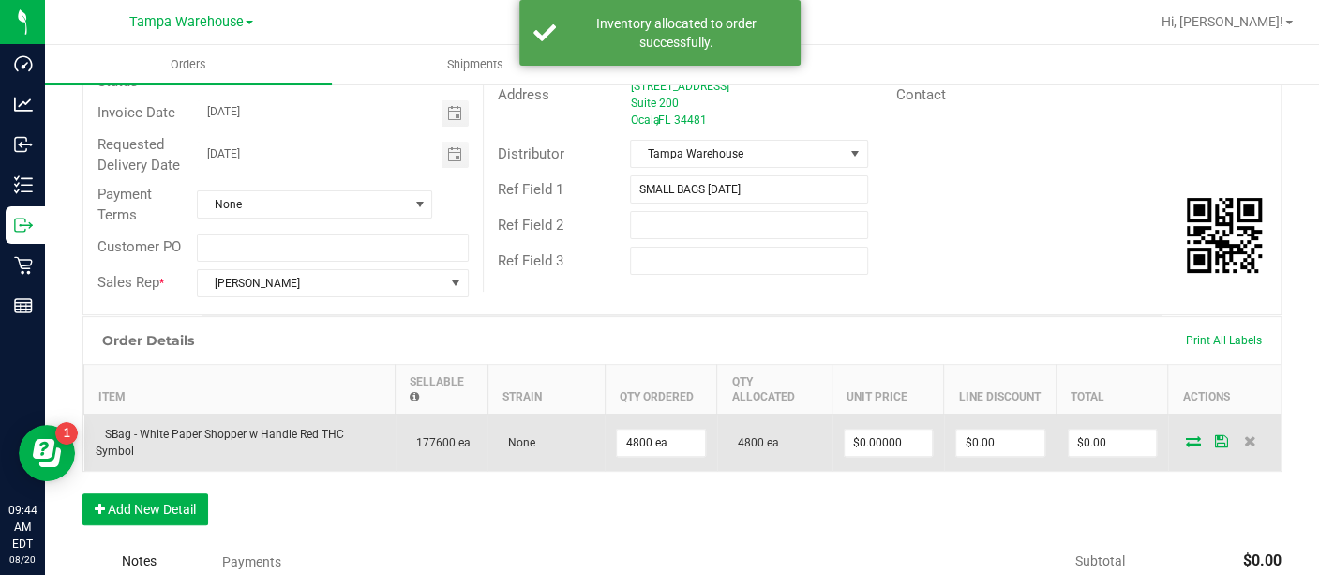
click at [1186, 437] on icon at bounding box center [1193, 440] width 15 height 11
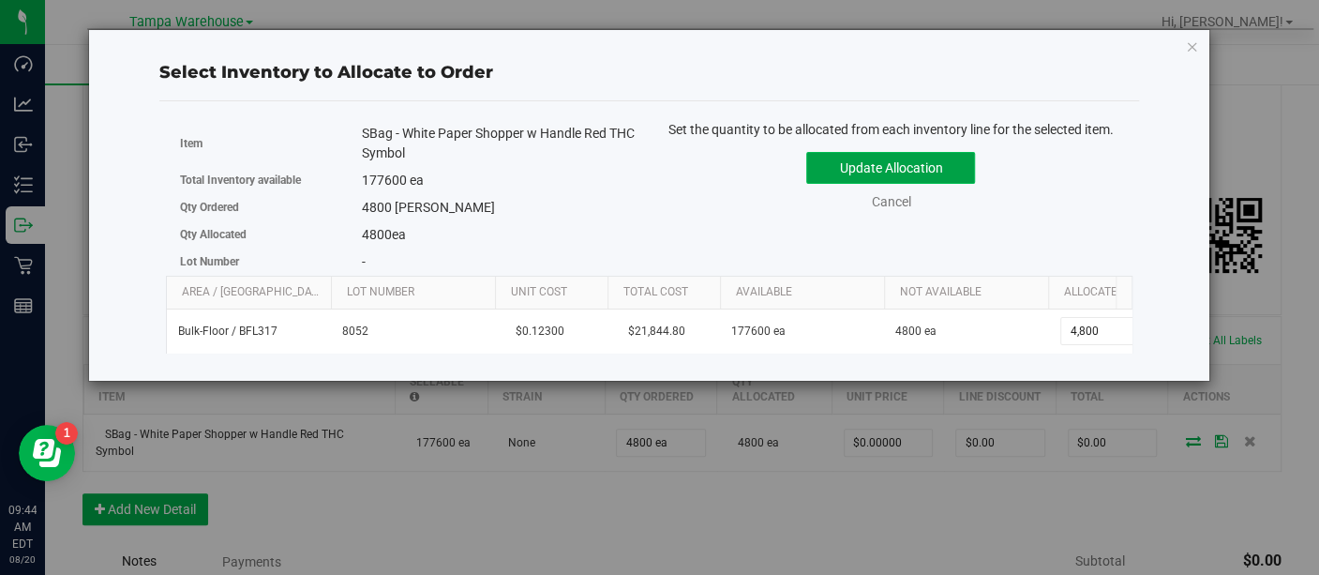
click at [948, 175] on button "Update Allocation" at bounding box center [890, 168] width 169 height 32
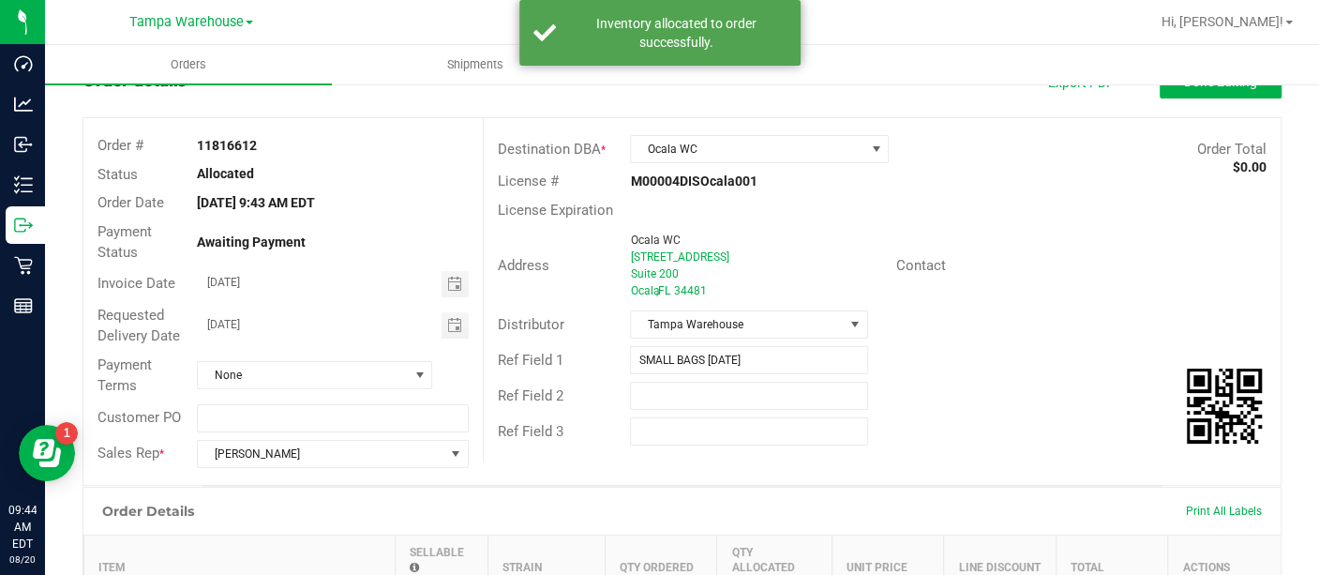
scroll to position [0, 0]
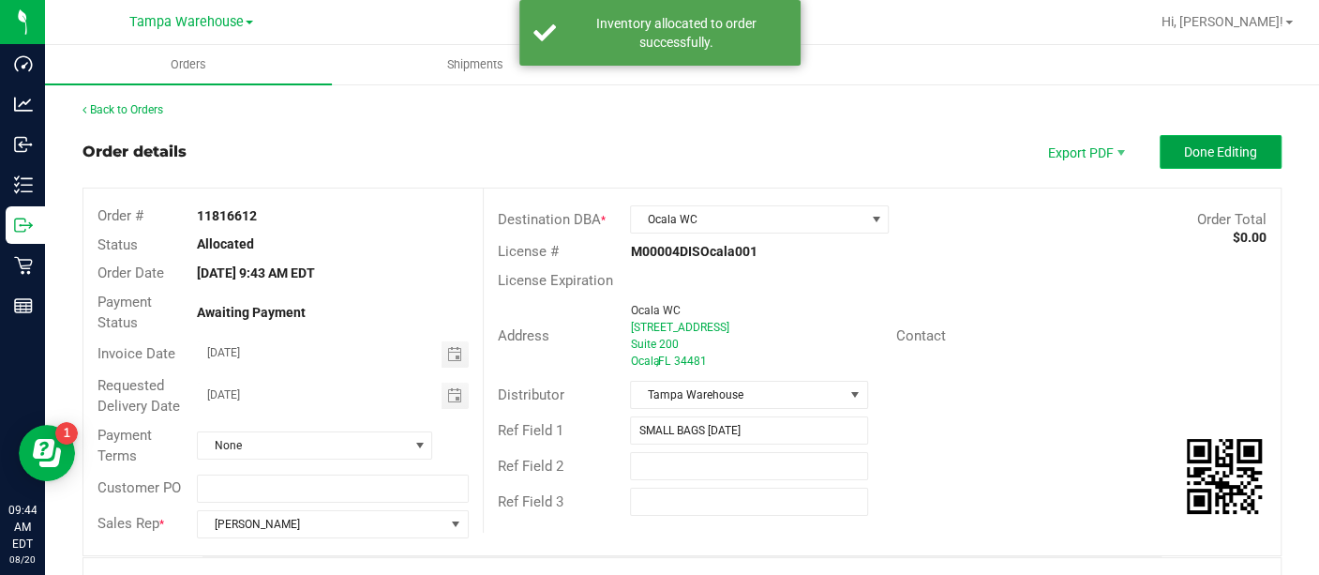
click at [1184, 150] on span "Done Editing" at bounding box center [1220, 151] width 73 height 15
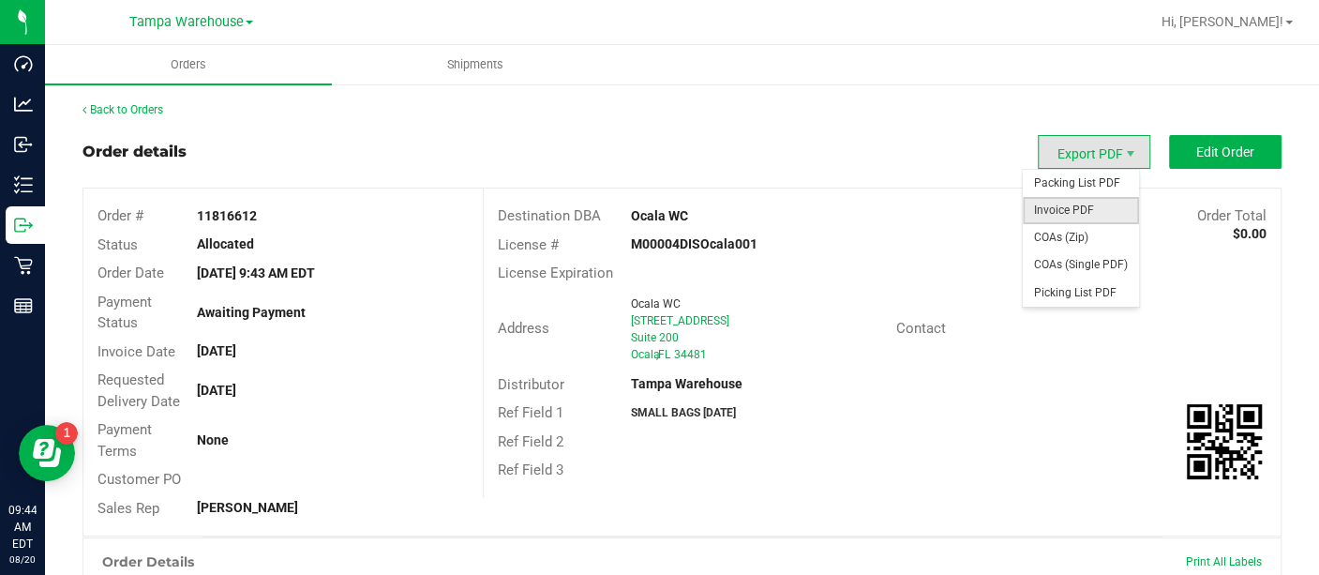
click at [1091, 210] on span "Invoice PDF" at bounding box center [1081, 210] width 116 height 27
click at [1079, 202] on span "Invoice PDF" at bounding box center [1081, 210] width 116 height 27
